Goal: Information Seeking & Learning: Find specific fact

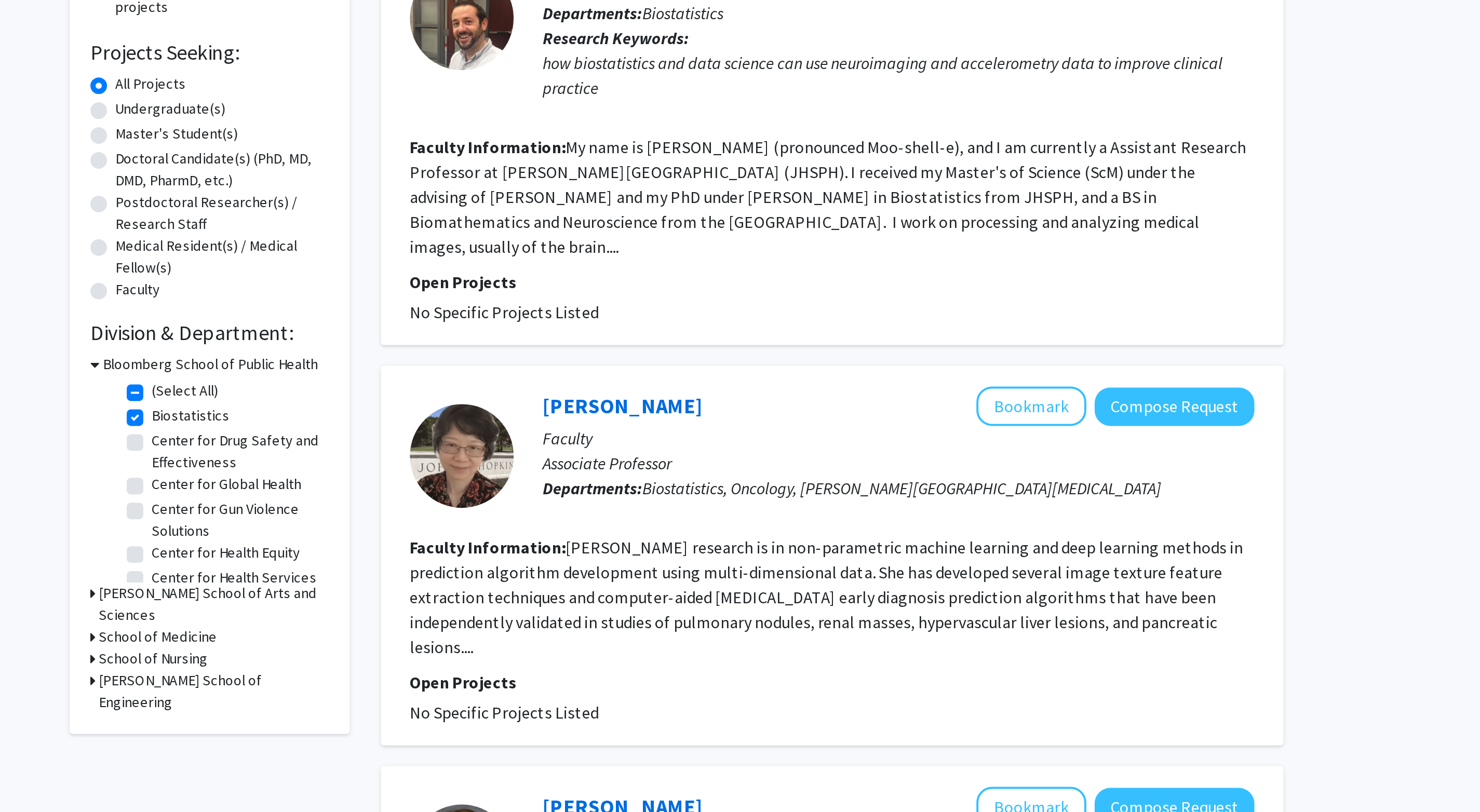
click at [477, 363] on label "Biostatistics" at bounding box center [497, 368] width 39 height 11
click at [477, 363] on input "Biostatistics" at bounding box center [480, 366] width 6 height 6
checkbox input "false"
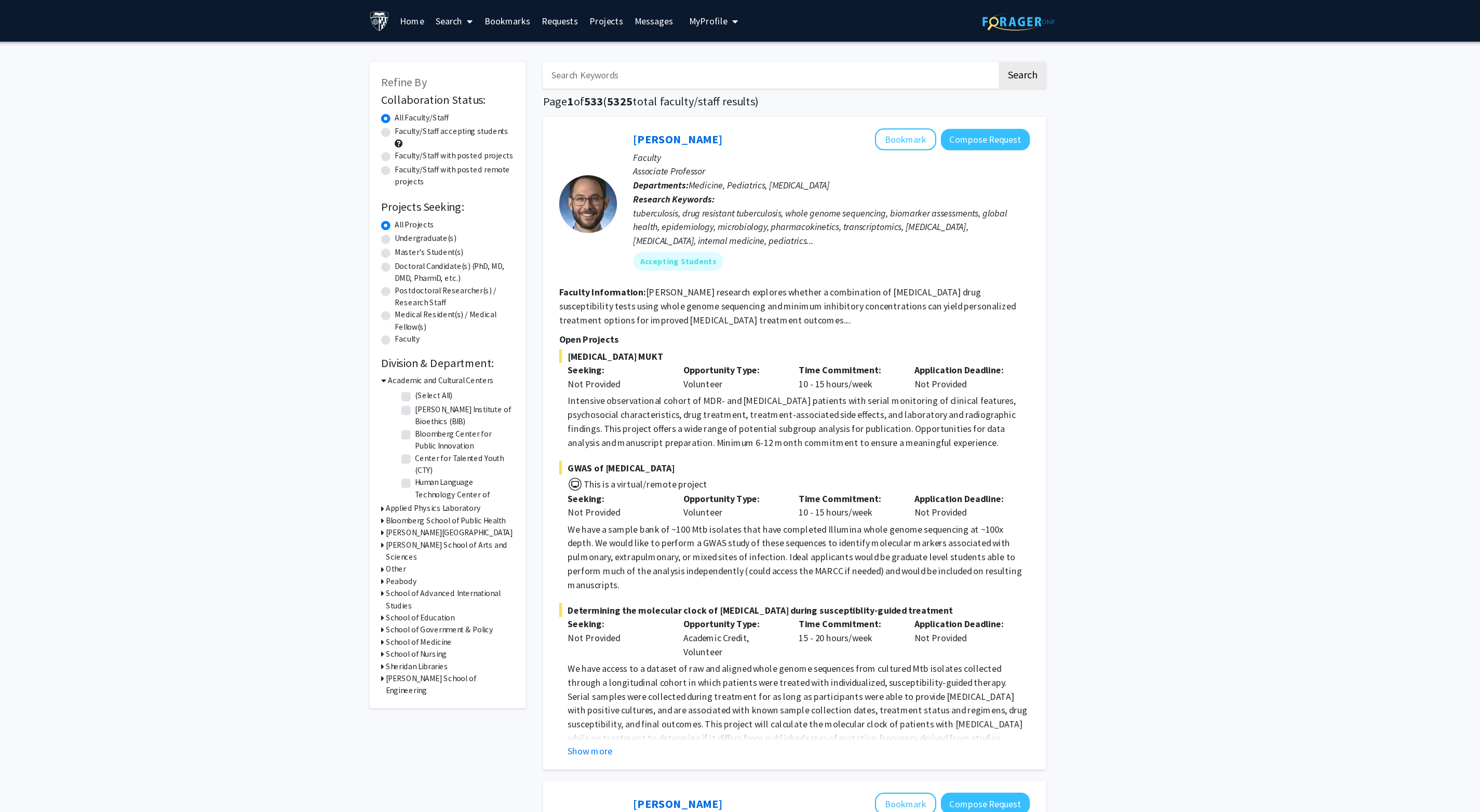
click at [592, 66] on input "Search Keywords" at bounding box center [796, 67] width 408 height 24
click at [1001, 69] on button "Search" at bounding box center [1022, 67] width 43 height 24
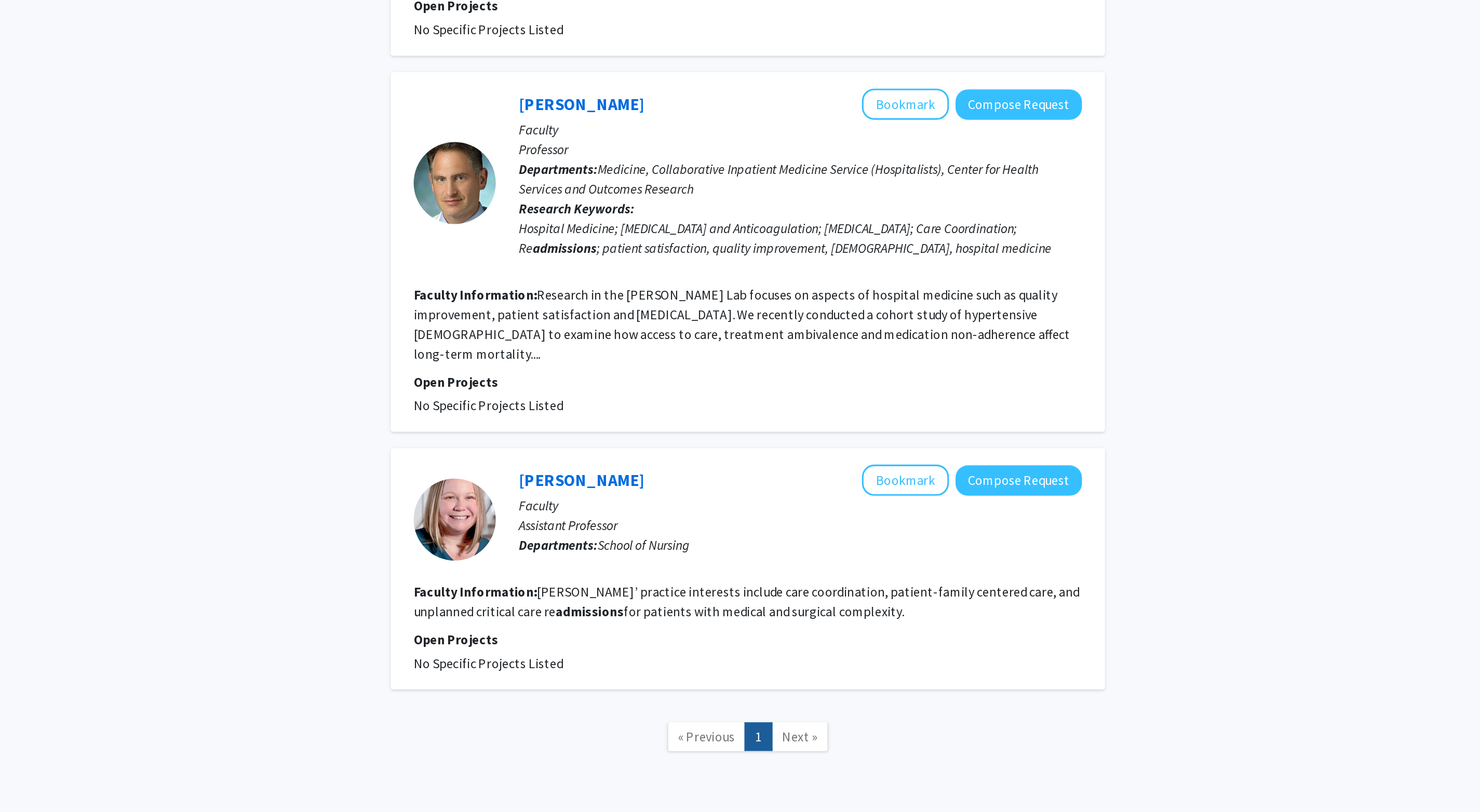
scroll to position [1144, 0]
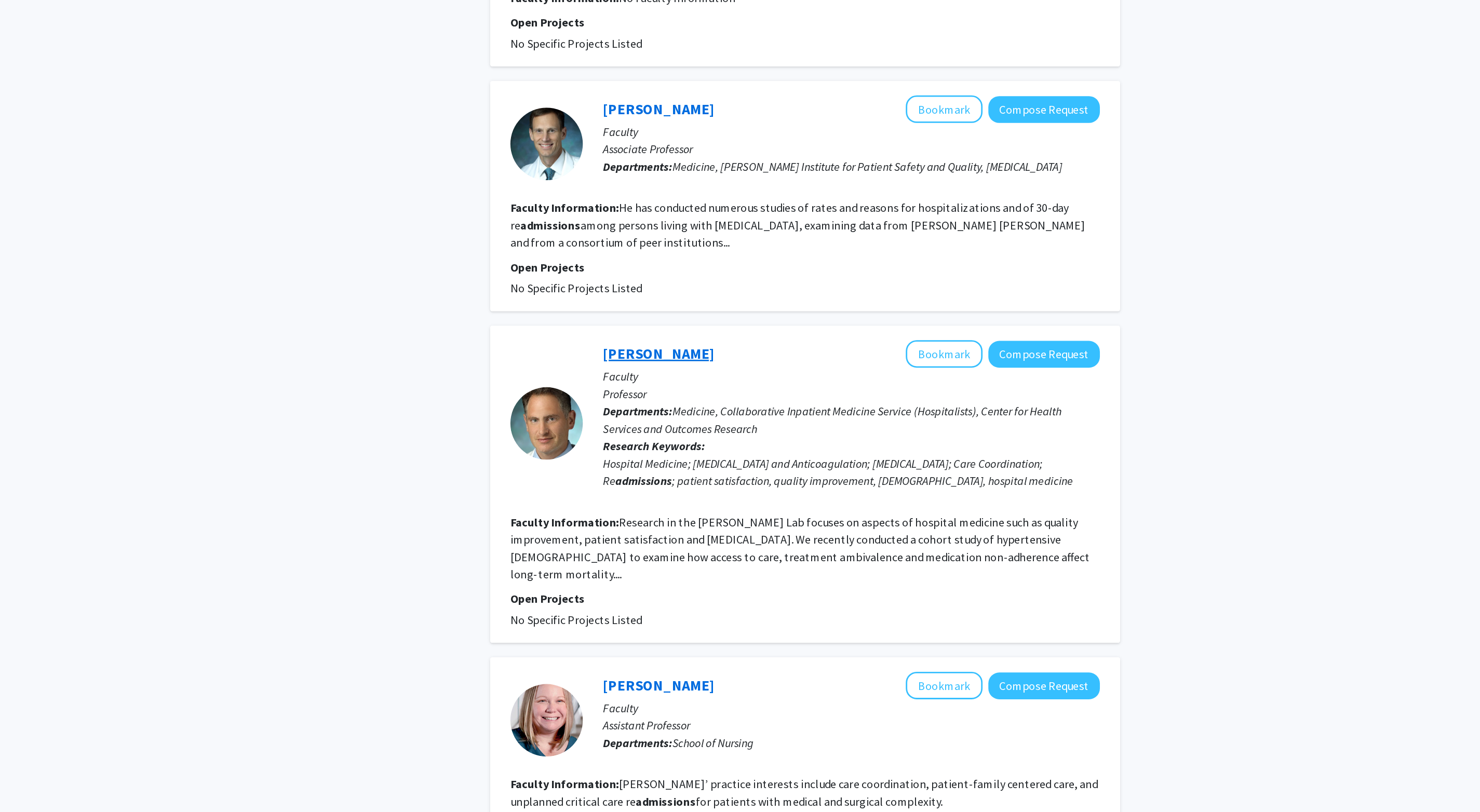
click at [673, 320] on link "[PERSON_NAME]" at bounding box center [713, 327] width 80 height 13
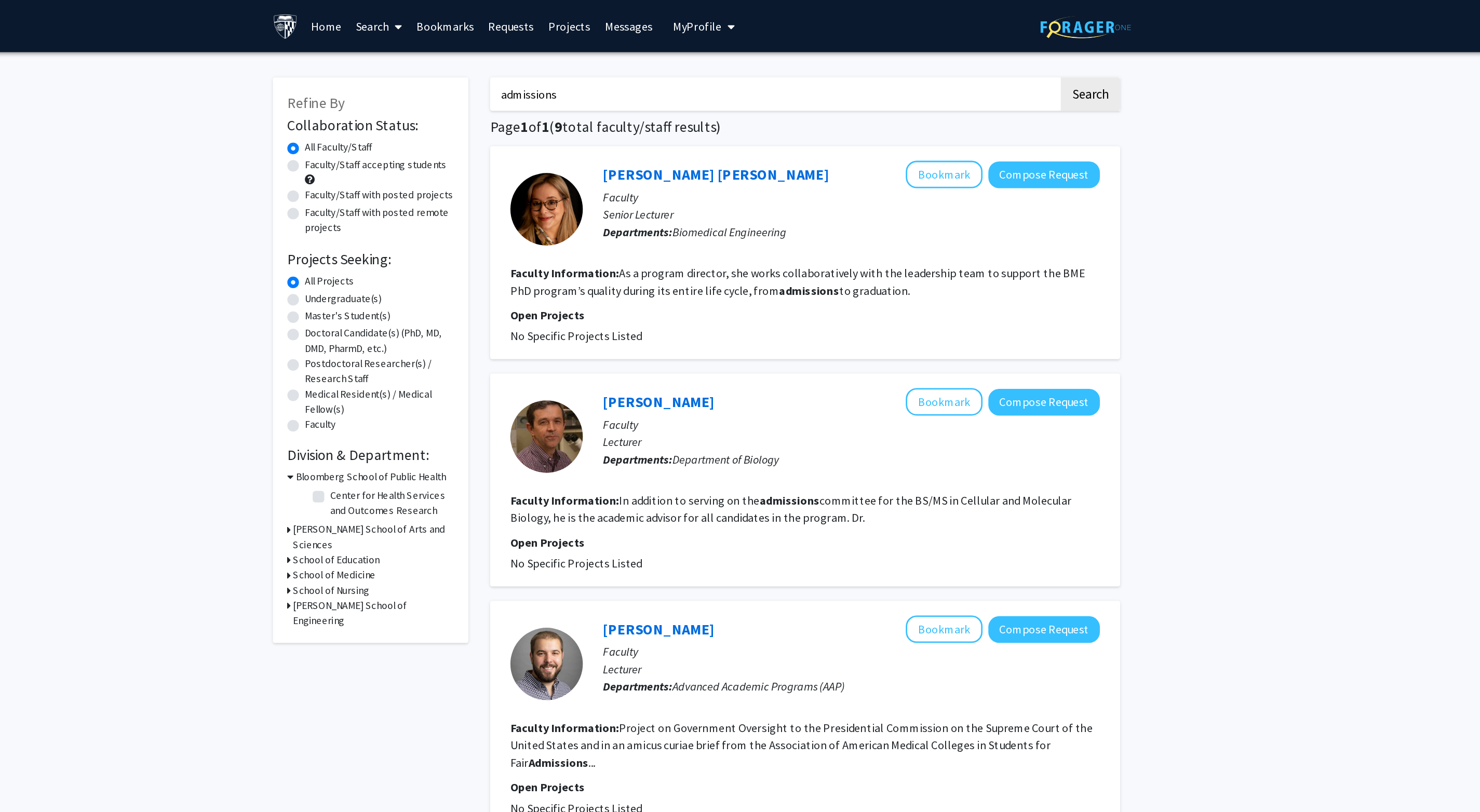
scroll to position [0, 0]
click at [592, 73] on input "admissions" at bounding box center [796, 67] width 408 height 24
type input "emergency"
click at [1001, 69] on button "Search" at bounding box center [1022, 67] width 43 height 24
